Goal: Information Seeking & Learning: Learn about a topic

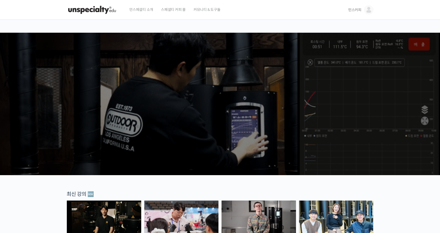
click at [317, 10] on img at bounding box center [368, 9] width 9 height 9
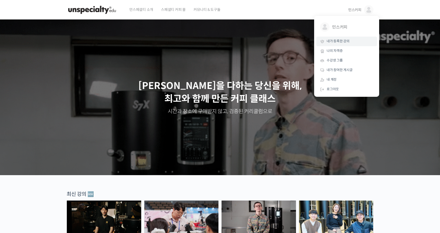
click at [317, 41] on span "내가 등록한 강의" at bounding box center [337, 41] width 23 height 4
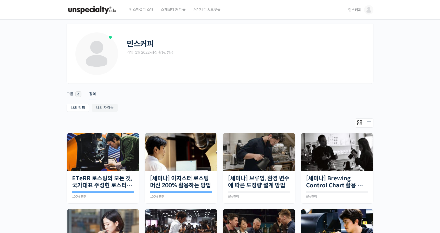
click at [35, 138] on div "민스커피 가입: 1월 2022 • 최신 활동: 방금 Remove Connection Are you sure you want to remove …" at bounding box center [220, 203] width 440 height 366
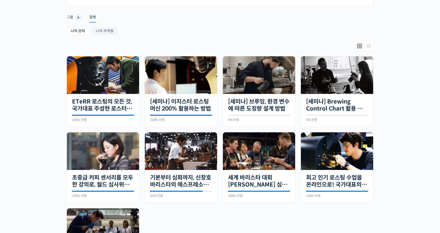
scroll to position [78, 0]
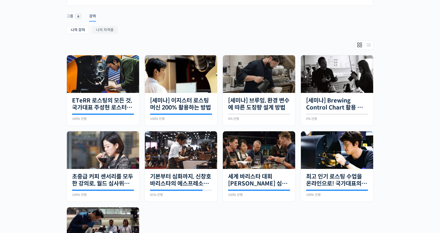
click at [53, 129] on div "민스커피 가입: 1월 2022 • 최신 활동: 방금 Remove Connection Are you sure you want to remove …" at bounding box center [220, 125] width 440 height 366
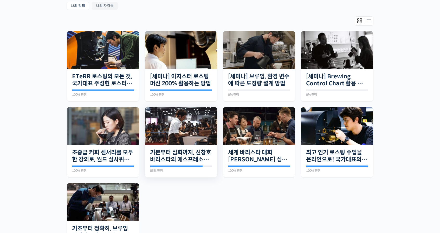
scroll to position [104, 0]
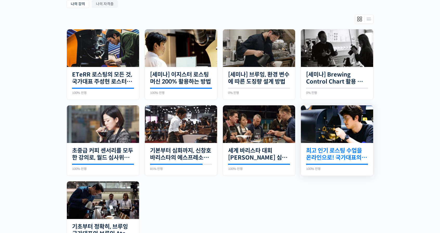
click at [325, 152] on link "최고 인기 로스팅 수업을 온라인으로! 국가대표의 로스팅 클래스" at bounding box center [337, 154] width 62 height 14
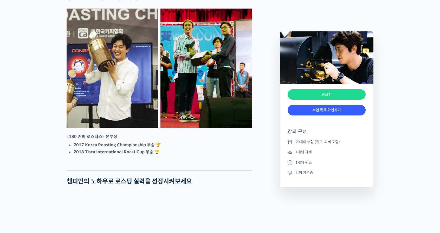
scroll to position [260, 0]
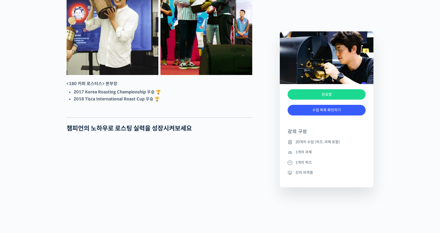
scroll to position [338, 0]
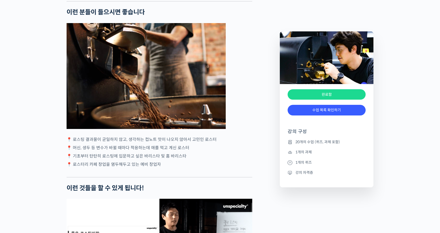
scroll to position [936, 0]
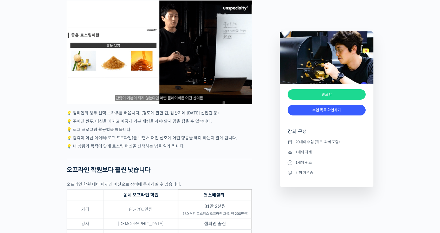
scroll to position [1118, 0]
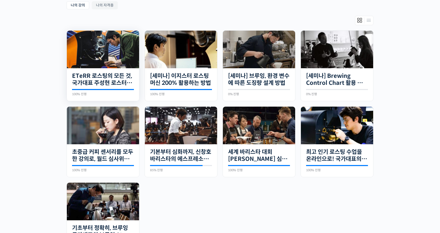
click at [108, 70] on div "18개의 수업 ETeRR 로스팅의 모든 것, 국가대표 주성현 로스터의 심화 클래스 100% 진행 최근 활동: 2023년 08월 22일 10:2…" at bounding box center [103, 84] width 72 height 33
click at [108, 75] on link "ETeRR 로스팅의 모든 것, 국가대표 주성현 로스터의 심화 클래스" at bounding box center [103, 80] width 62 height 14
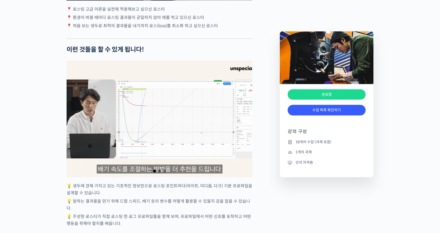
scroll to position [1118, 0]
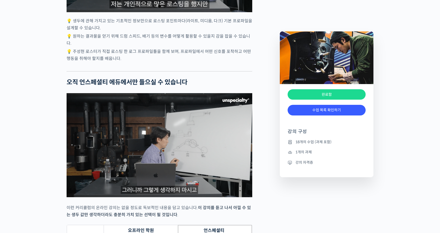
scroll to position [1248, 0]
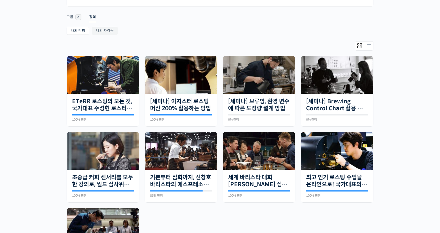
scroll to position [77, 0]
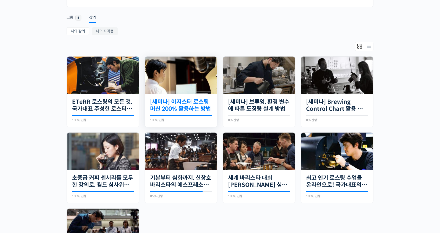
click at [188, 101] on link "[세미나] 이지스터 로스팅 머신 200% 활용하는 방법" at bounding box center [181, 106] width 62 height 14
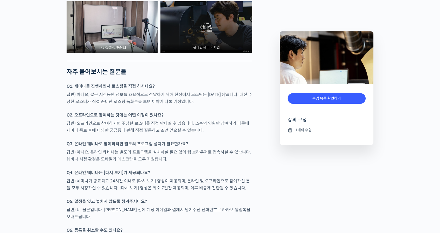
scroll to position [442, 0]
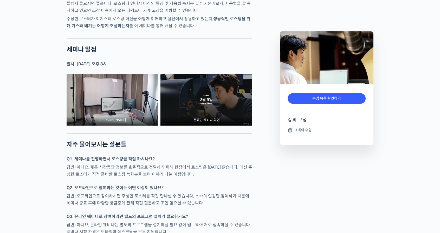
scroll to position [338, 0]
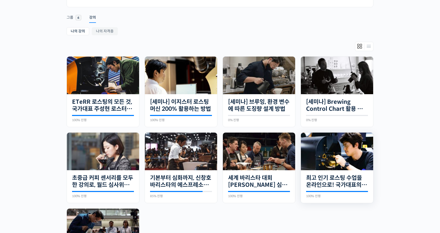
click at [339, 158] on img at bounding box center [337, 152] width 72 height 38
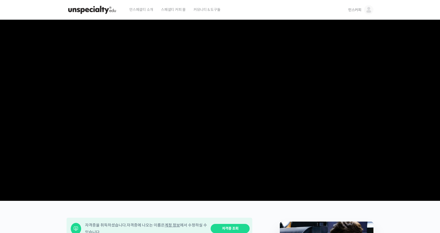
click at [141, 153] on video at bounding box center [220, 109] width 307 height 179
click at [232, 147] on video at bounding box center [220, 109] width 307 height 179
click at [217, 115] on video at bounding box center [220, 109] width 307 height 179
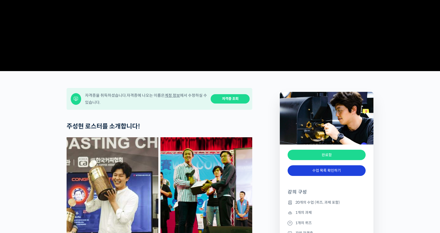
click at [320, 176] on link "수업 목록 확인하기" at bounding box center [326, 171] width 78 height 11
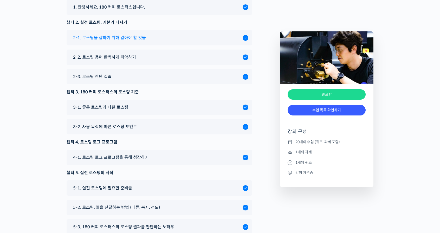
scroll to position [2398, 0]
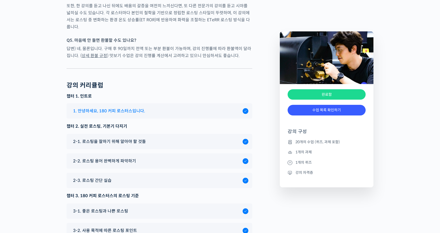
click at [122, 115] on span "1. 안녕하세요, 180 커피 로스터스입니다." at bounding box center [109, 111] width 72 height 7
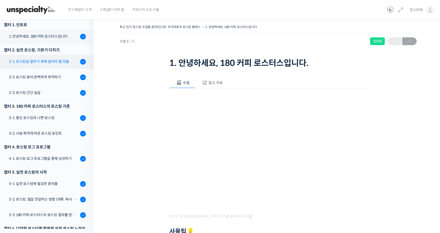
click at [28, 60] on div "2-1. 로스팅을 잘하기 위해 알아야 할 것들" at bounding box center [44, 62] width 70 height 6
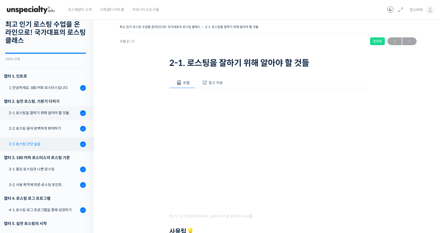
scroll to position [13, 0]
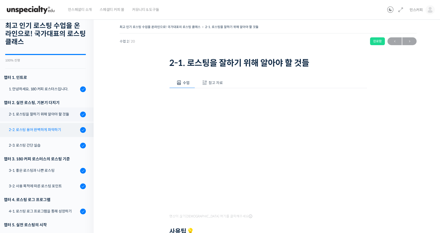
click at [49, 129] on div "2-2. 로스팅 용어 완벽하게 파악하기" at bounding box center [44, 130] width 70 height 6
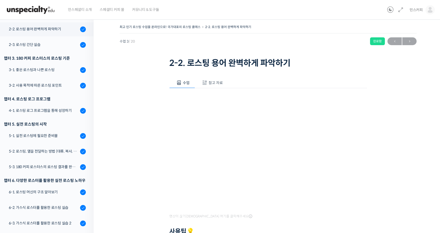
scroll to position [116, 0]
